Goal: Information Seeking & Learning: Learn about a topic

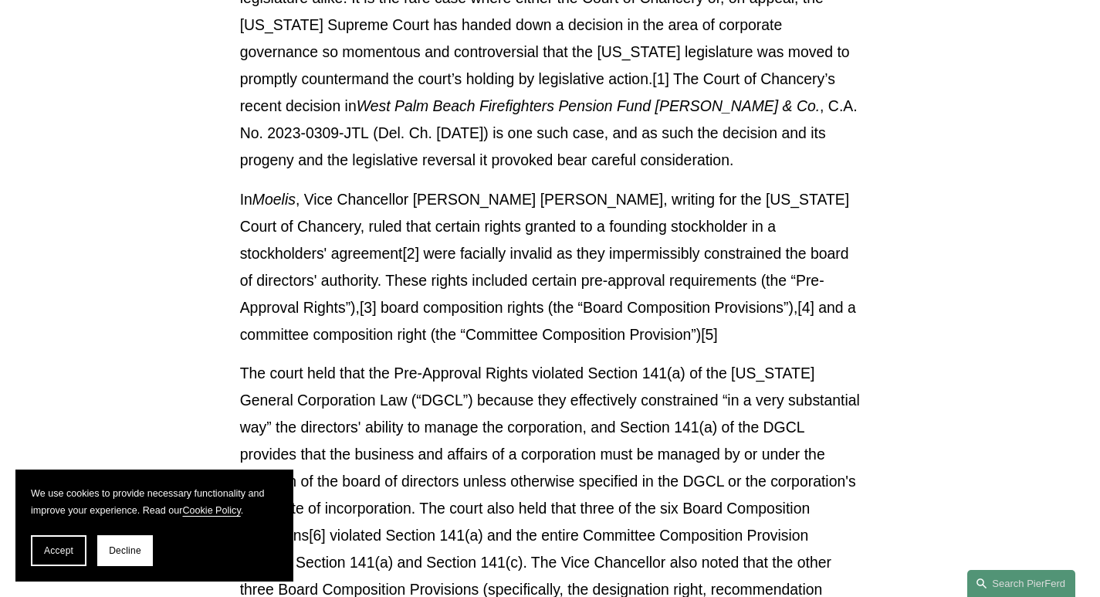
scroll to position [633, 0]
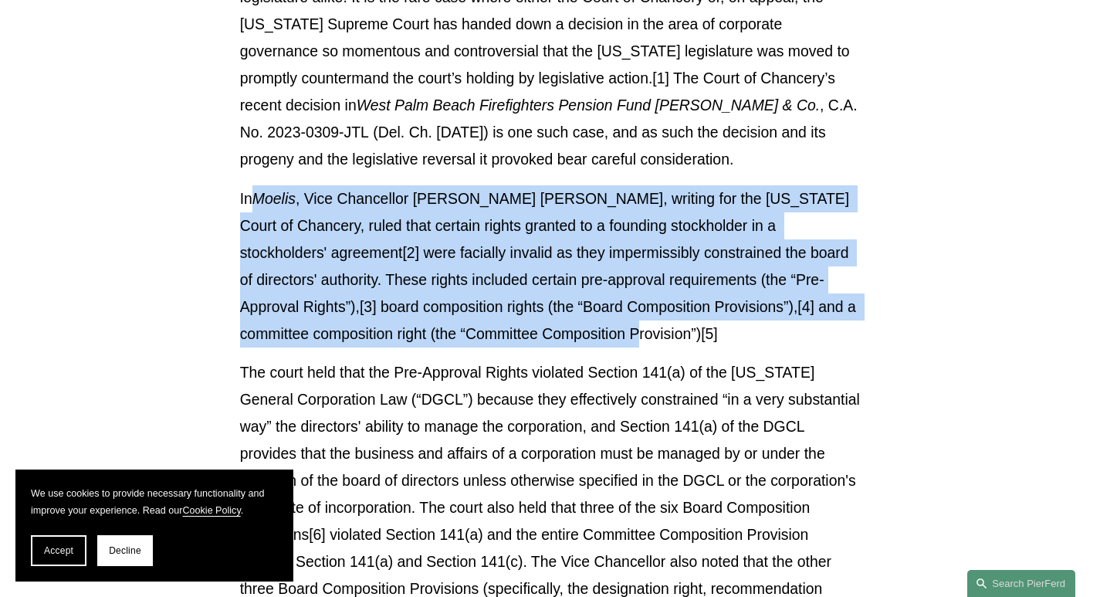
drag, startPoint x: 252, startPoint y: 203, endPoint x: 702, endPoint y: 345, distance: 471.2
click at [702, 345] on p "In Moelis , Vice Chancellor J. Travis Laster, writing for the Delaware Court of…" at bounding box center [550, 266] width 621 height 162
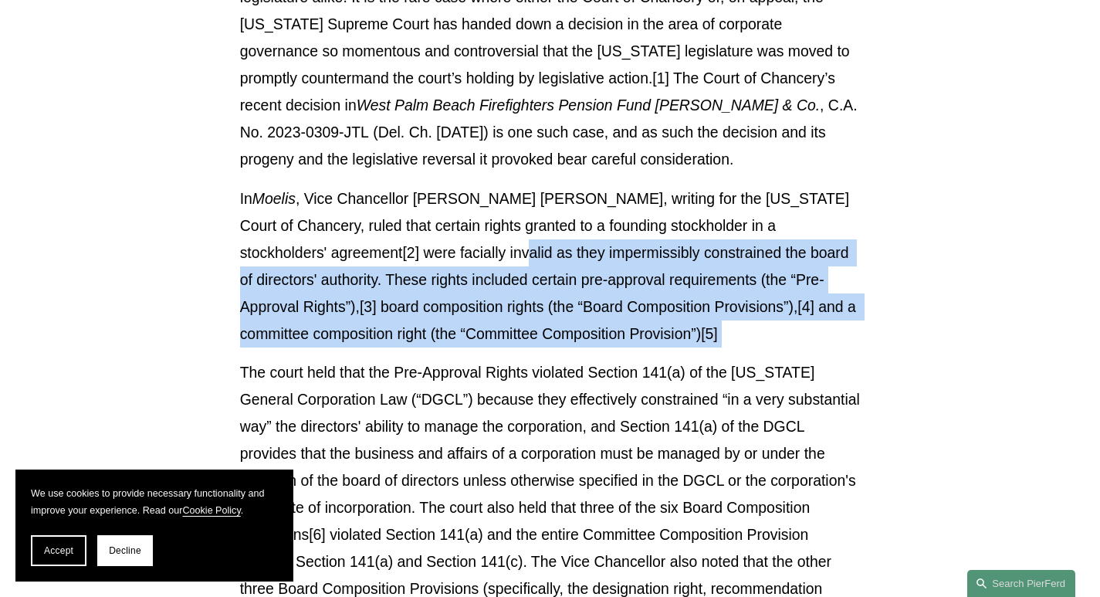
drag, startPoint x: 702, startPoint y: 345, endPoint x: 422, endPoint y: 241, distance: 298.3
click at [422, 241] on p "In Moelis , Vice Chancellor J. Travis Laster, writing for the Delaware Court of…" at bounding box center [550, 266] width 621 height 162
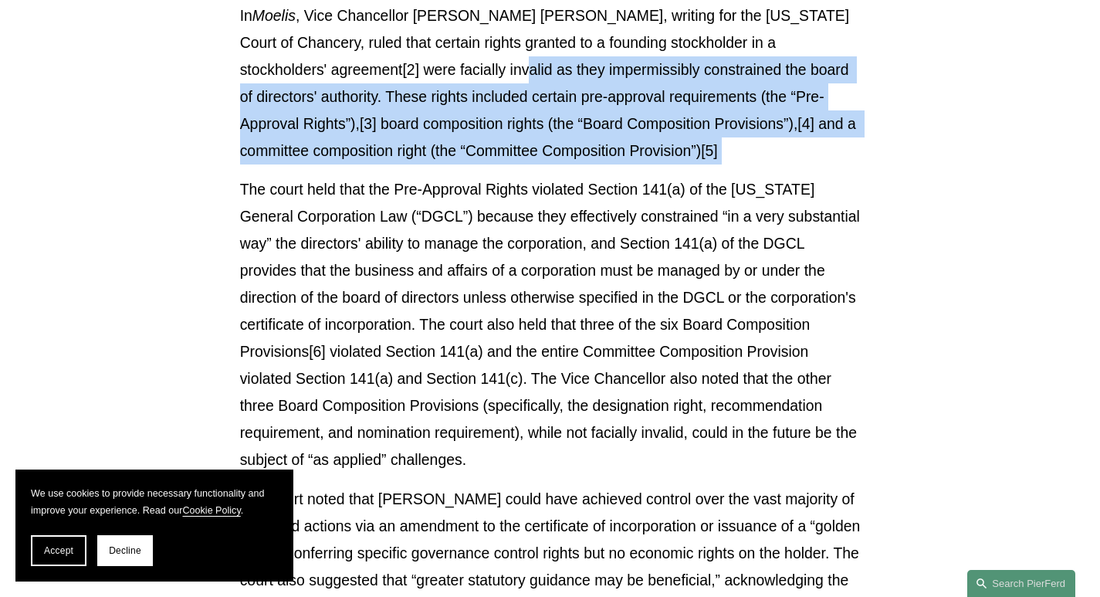
scroll to position [818, 0]
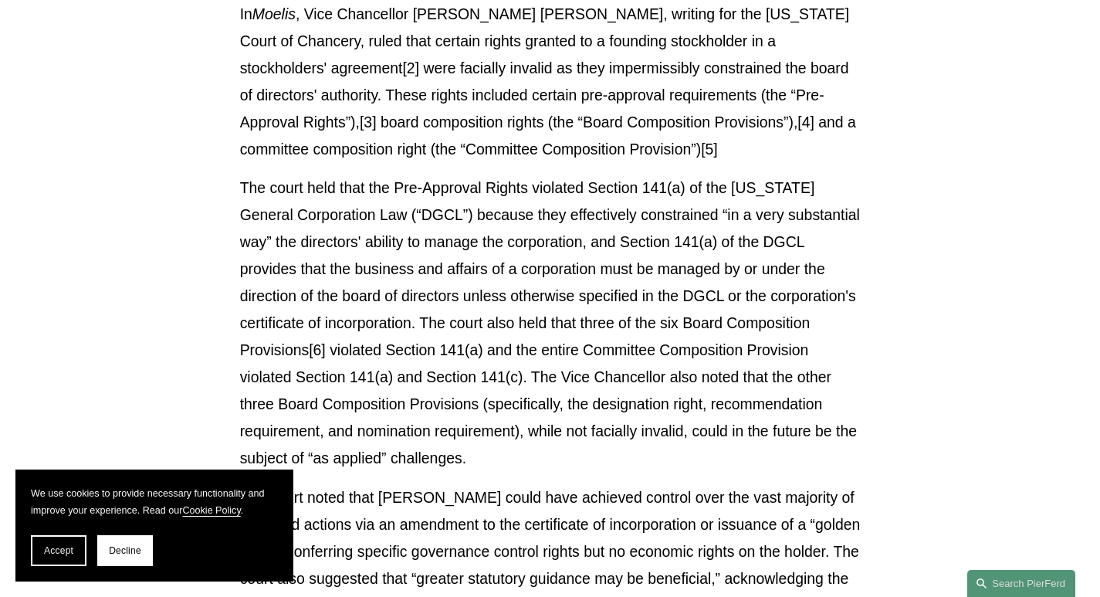
click at [478, 282] on p "The court held that the Pre-Approval Rights violated Section 141(a) of the [US_…" at bounding box center [550, 322] width 621 height 296
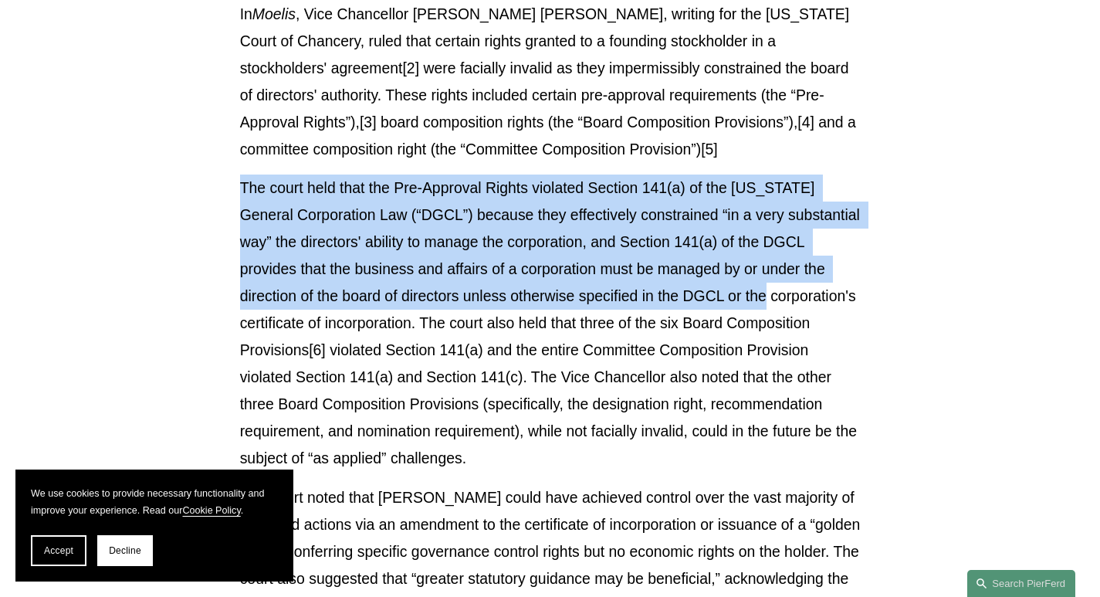
drag, startPoint x: 416, startPoint y: 221, endPoint x: 702, endPoint y: 303, distance: 297.1
click at [702, 303] on p "The court held that the Pre-Approval Rights violated Section 141(a) of the [US_…" at bounding box center [550, 322] width 621 height 296
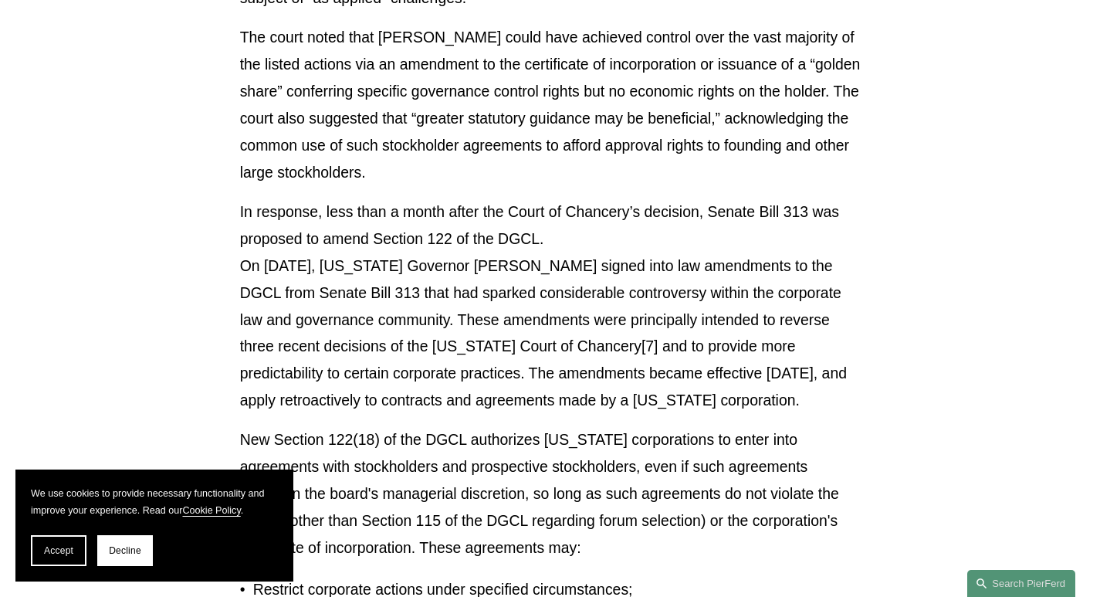
scroll to position [1310, 0]
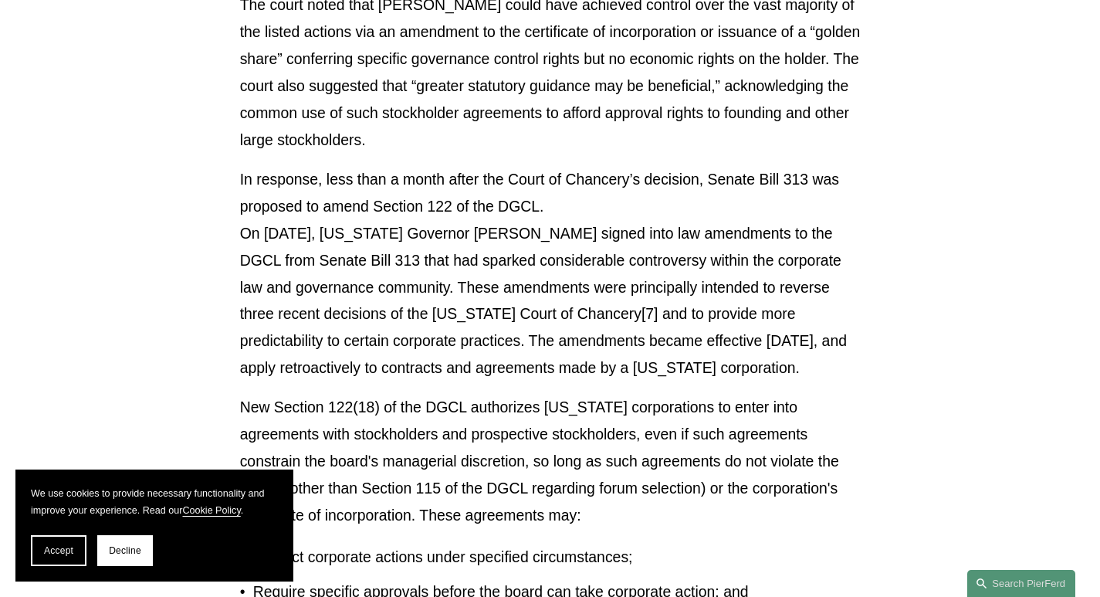
drag, startPoint x: 264, startPoint y: 191, endPoint x: 703, endPoint y: 372, distance: 474.3
click at [703, 372] on p "In response, less than a month after the Court of Chancery’s decision, Senate B…" at bounding box center [550, 274] width 621 height 216
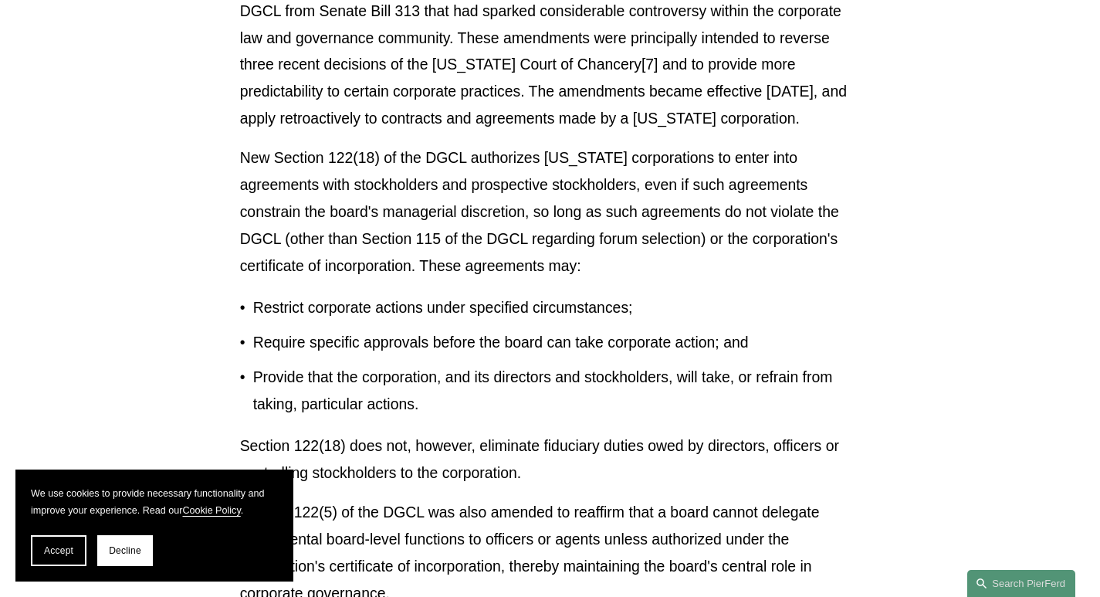
scroll to position [1561, 0]
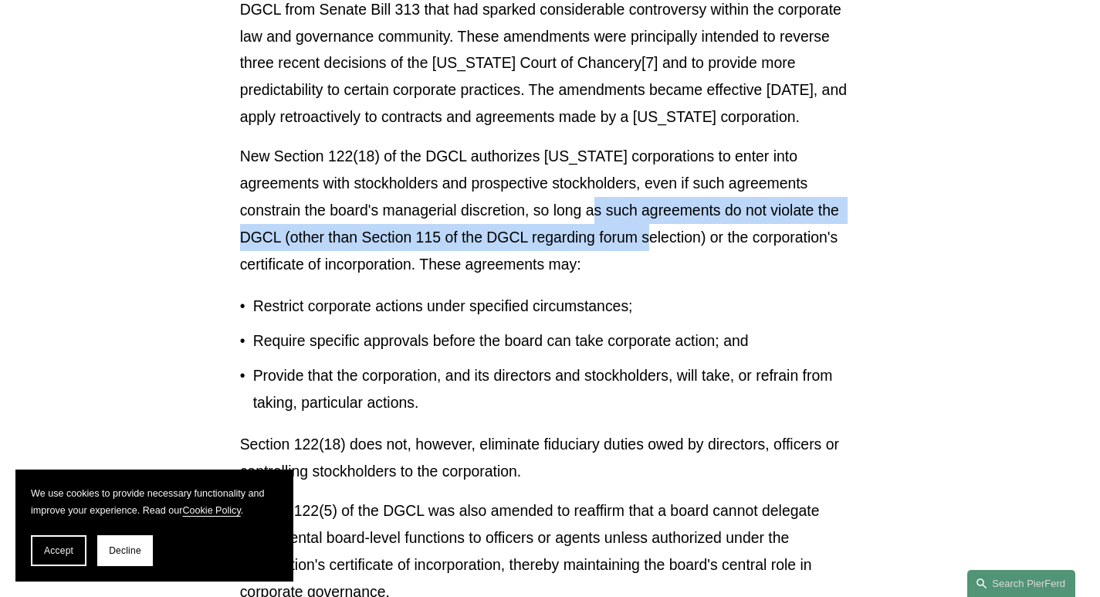
drag, startPoint x: 665, startPoint y: 251, endPoint x: 610, endPoint y: 216, distance: 64.9
click at [610, 216] on p "New Section 122(18) of the DGCL authorizes [US_STATE] corporations to enter int…" at bounding box center [550, 210] width 621 height 135
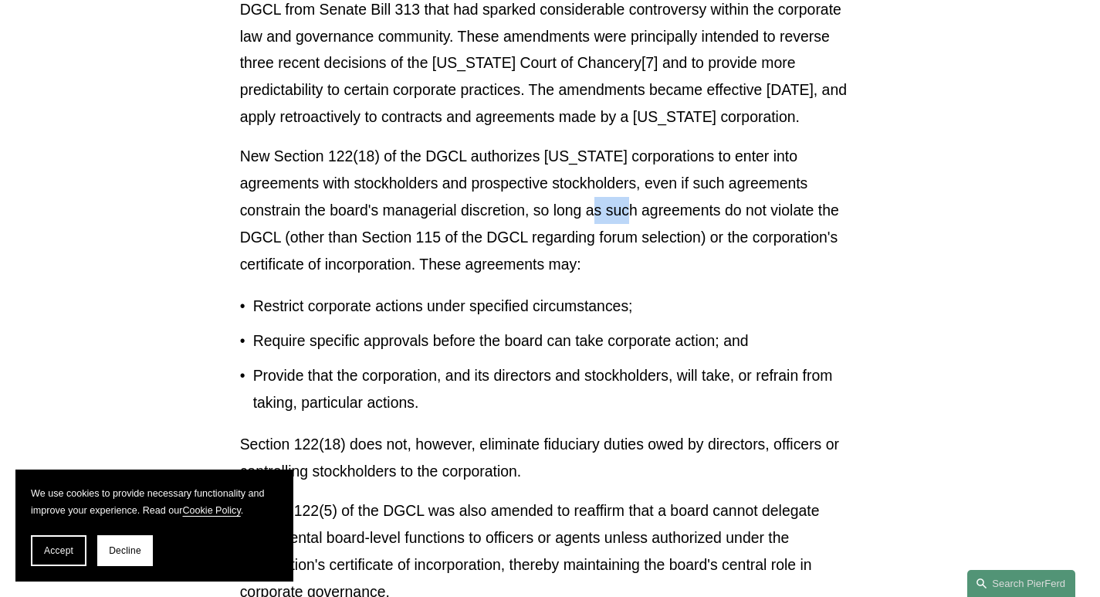
click at [610, 216] on p "New Section 122(18) of the DGCL authorizes [US_STATE] corporations to enter int…" at bounding box center [550, 210] width 621 height 135
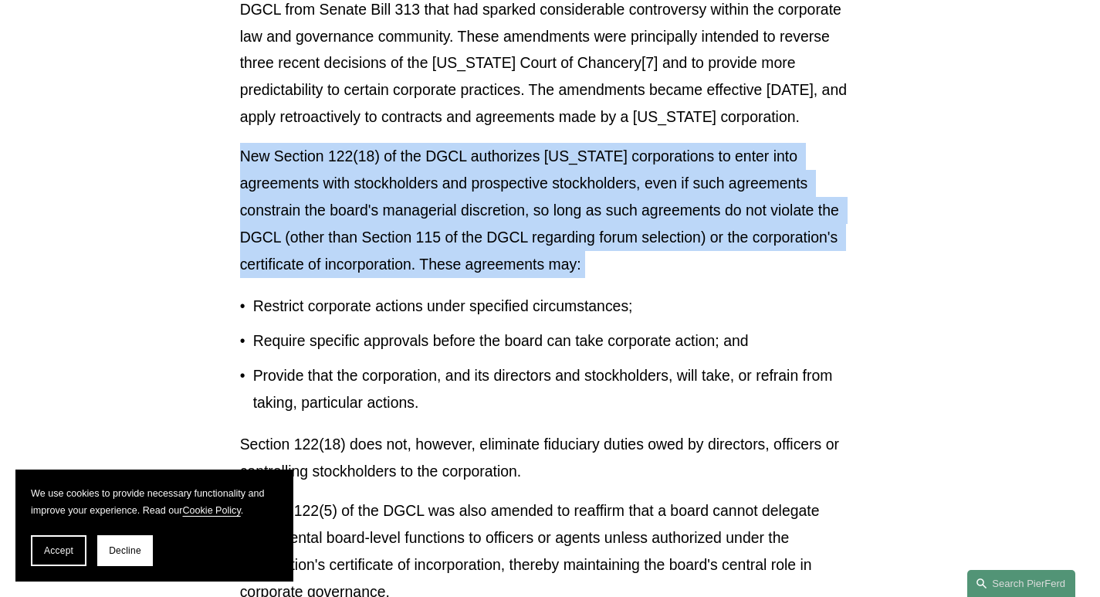
click at [610, 216] on p "New Section 122(18) of the DGCL authorizes [US_STATE] corporations to enter int…" at bounding box center [550, 210] width 621 height 135
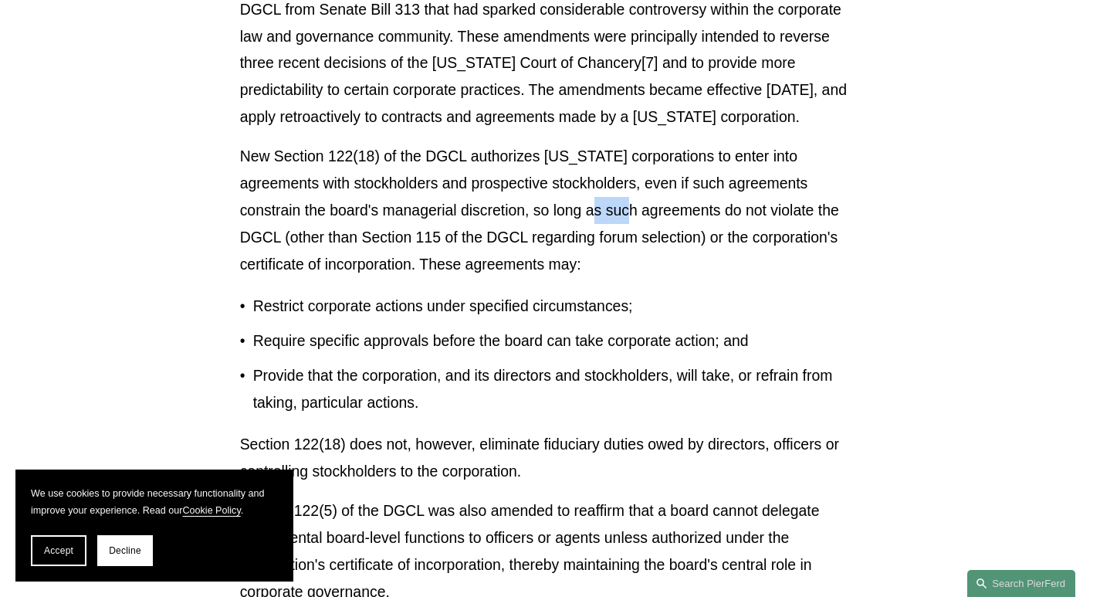
click at [610, 216] on p "New Section 122(18) of the DGCL authorizes [US_STATE] corporations to enter int…" at bounding box center [550, 210] width 621 height 135
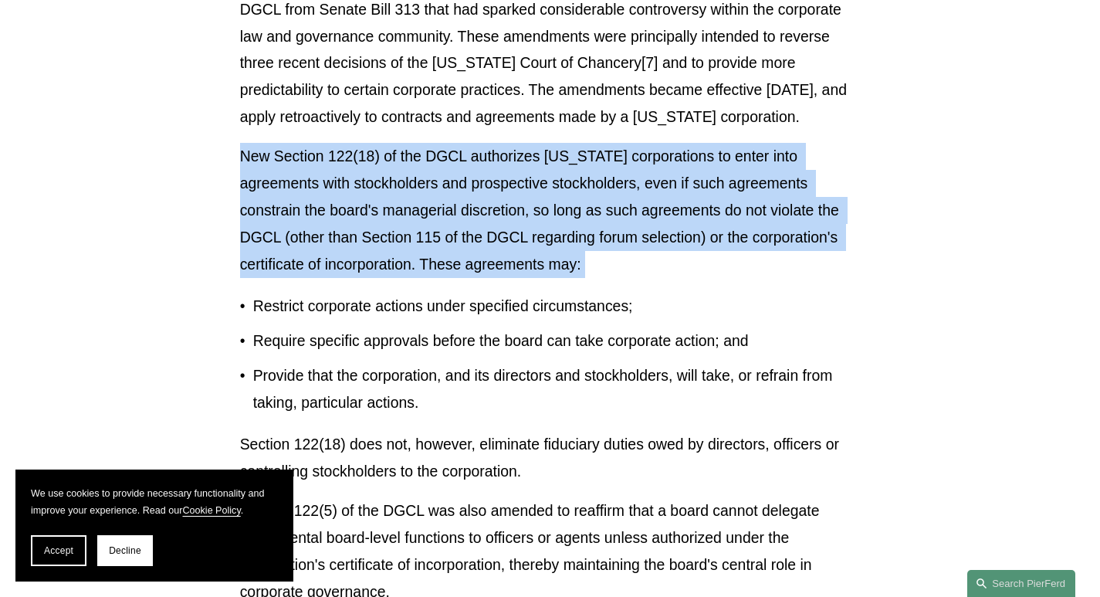
click at [610, 216] on p "New Section 122(18) of the DGCL authorizes [US_STATE] corporations to enter int…" at bounding box center [550, 210] width 621 height 135
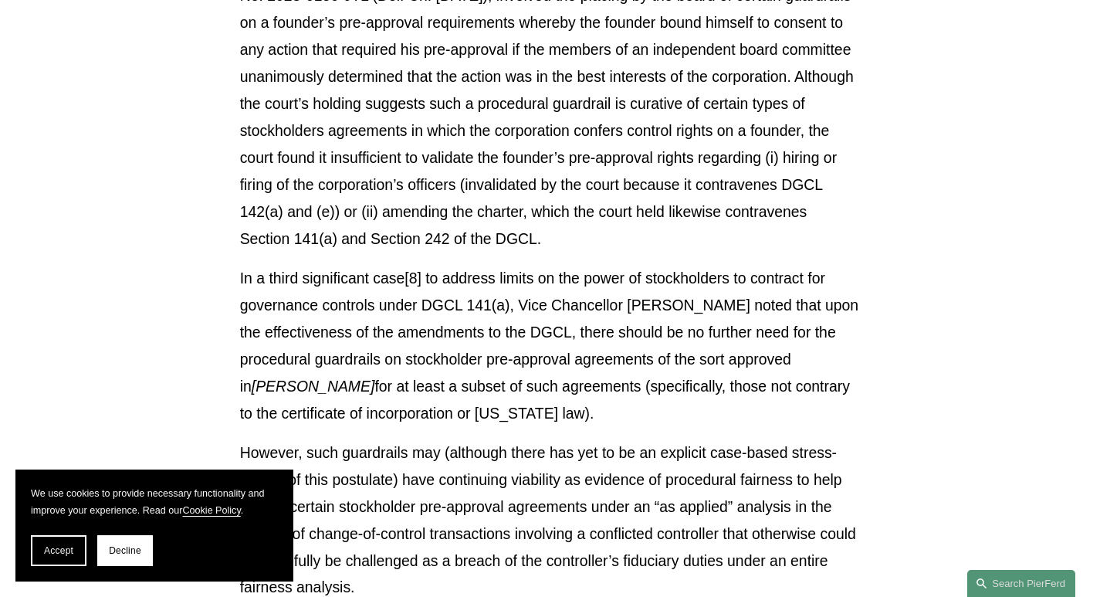
scroll to position [2423, 0]
click at [637, 270] on p "In a third significant case[8] to address limits on the power of stockholders t…" at bounding box center [550, 347] width 621 height 162
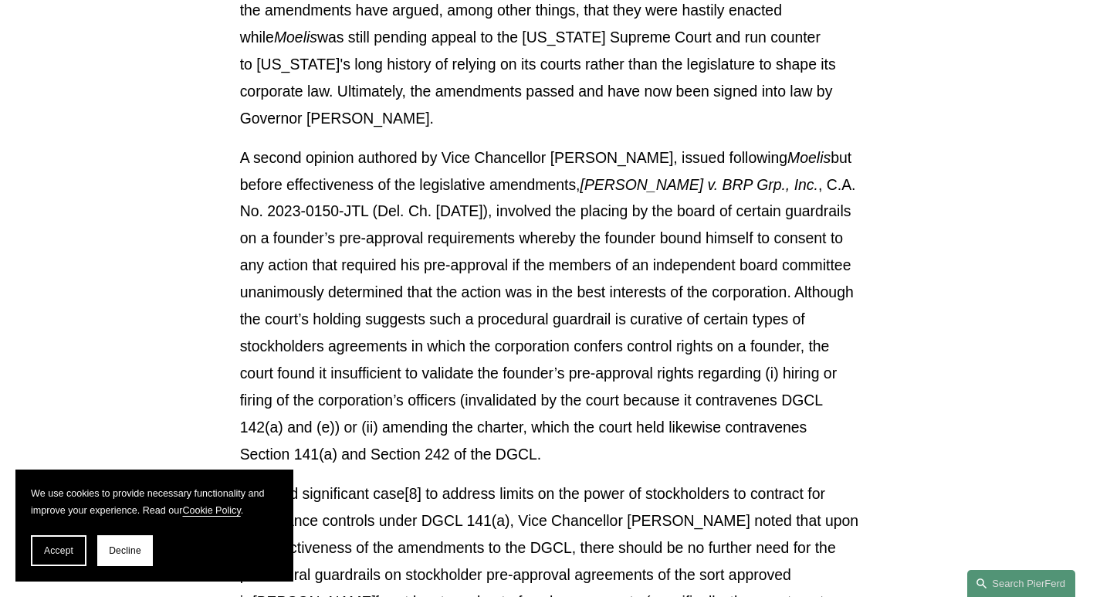
scroll to position [2207, 0]
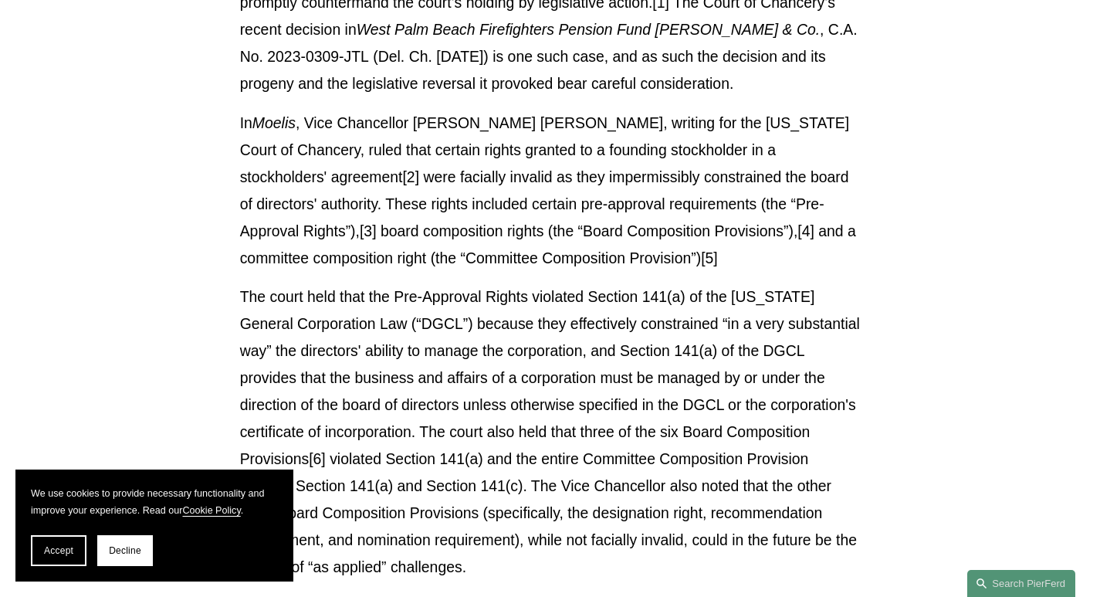
scroll to position [2369, 0]
